Goal: Transaction & Acquisition: Download file/media

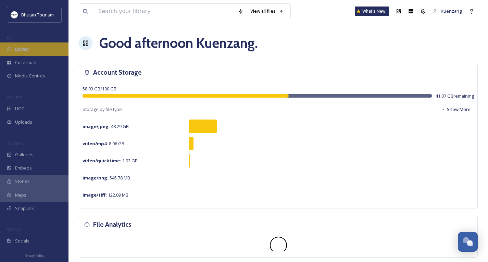
click at [21, 45] on div "Library" at bounding box center [34, 48] width 69 height 13
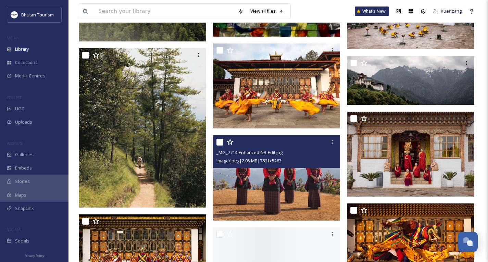
scroll to position [2814, 0]
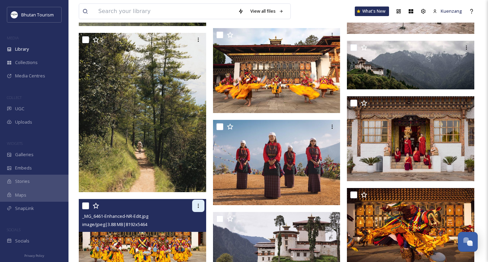
click at [199, 209] on icon at bounding box center [198, 205] width 5 height 5
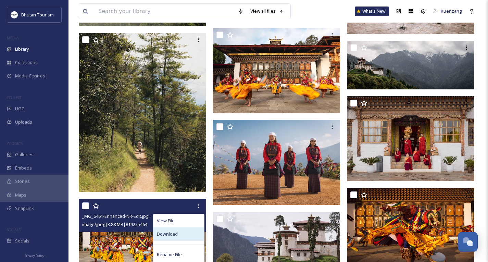
click at [168, 237] on span "Download" at bounding box center [167, 234] width 21 height 7
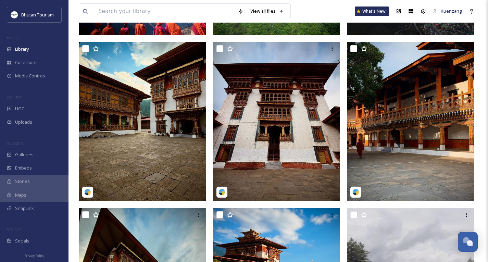
scroll to position [0, 0]
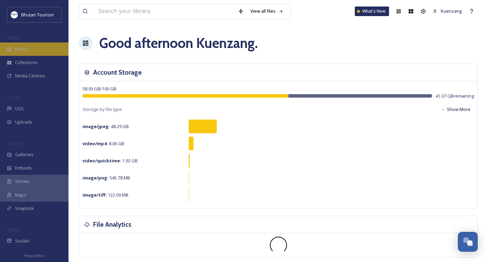
click at [20, 49] on span "Library" at bounding box center [22, 49] width 14 height 7
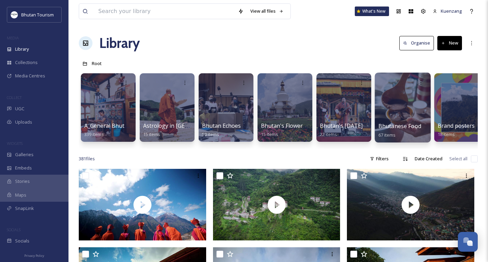
click at [403, 101] on div at bounding box center [403, 108] width 56 height 70
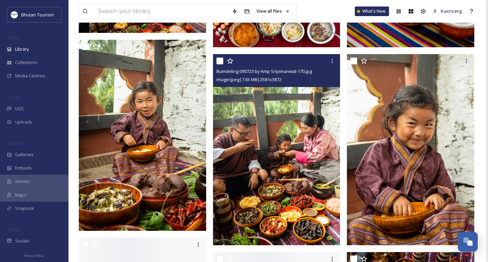
scroll to position [1474, 0]
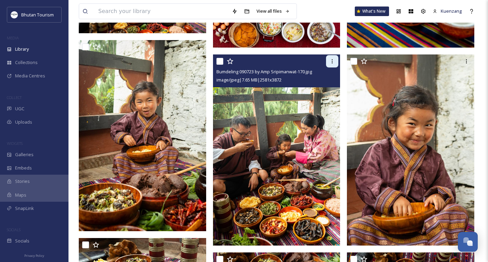
click at [330, 62] on icon at bounding box center [332, 61] width 5 height 5
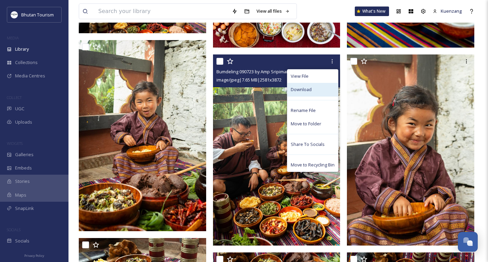
click at [304, 88] on span "Download" at bounding box center [301, 89] width 21 height 7
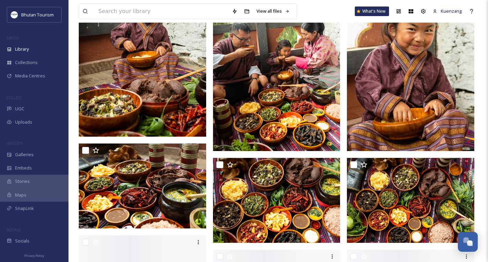
scroll to position [1570, 0]
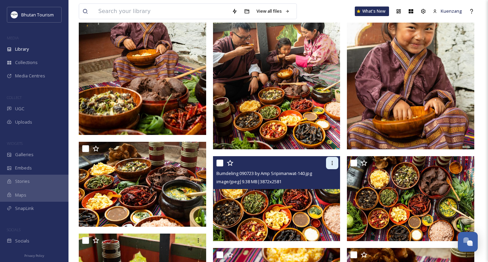
click at [331, 164] on icon at bounding box center [332, 162] width 5 height 5
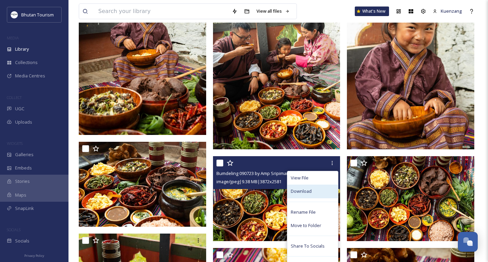
click at [293, 194] on span "Download" at bounding box center [301, 191] width 21 height 7
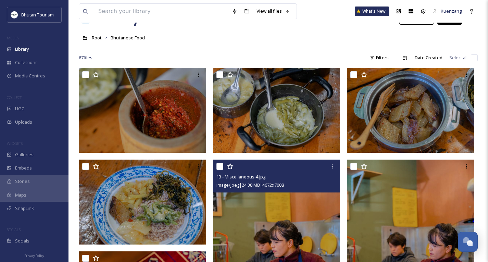
scroll to position [0, 0]
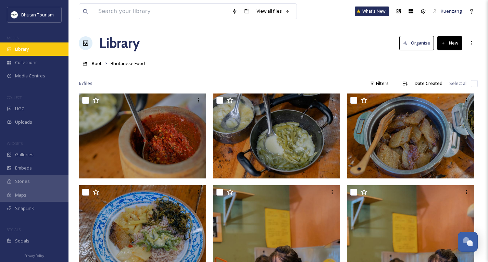
click at [14, 48] on div "Library" at bounding box center [34, 48] width 69 height 13
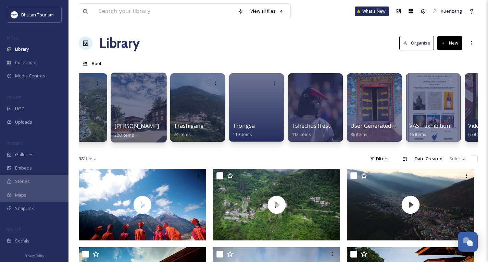
scroll to position [0, 2150]
click at [135, 105] on div at bounding box center [138, 108] width 56 height 70
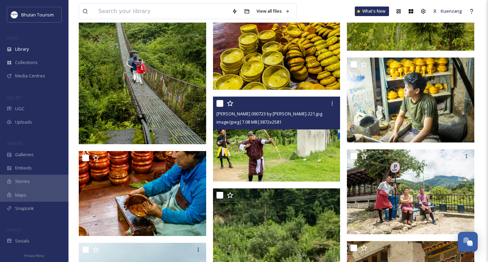
scroll to position [4502, 0]
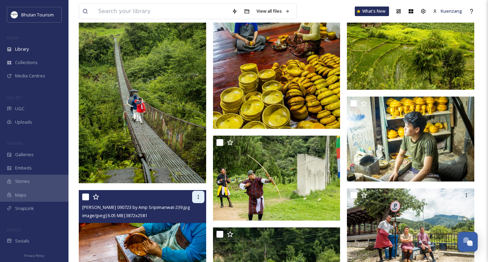
click at [199, 195] on icon at bounding box center [198, 196] width 5 height 5
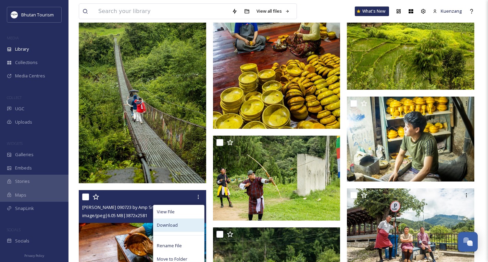
click at [170, 224] on span "Download" at bounding box center [167, 225] width 21 height 7
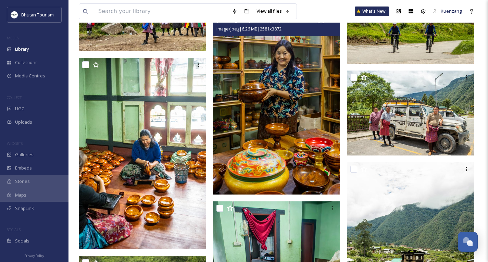
scroll to position [4242, 0]
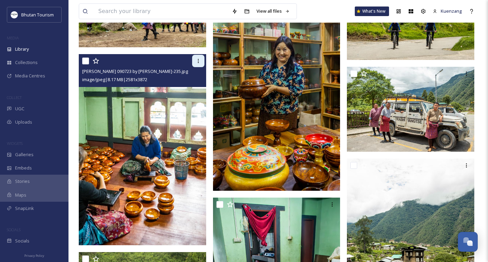
click at [196, 62] on icon at bounding box center [198, 60] width 5 height 5
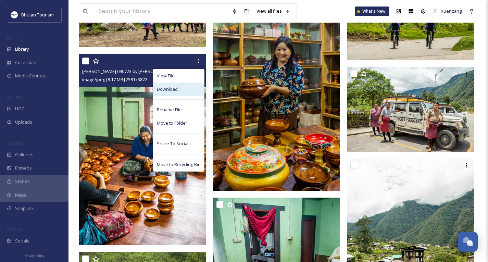
click at [177, 89] on span "Download" at bounding box center [167, 89] width 21 height 7
